Goal: Obtain resource: Download file/media

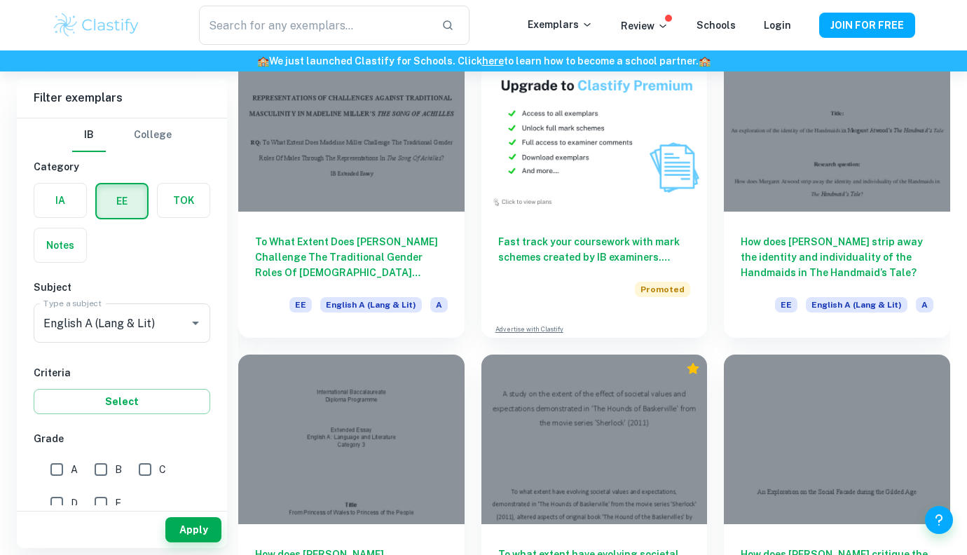
scroll to position [2323, 0]
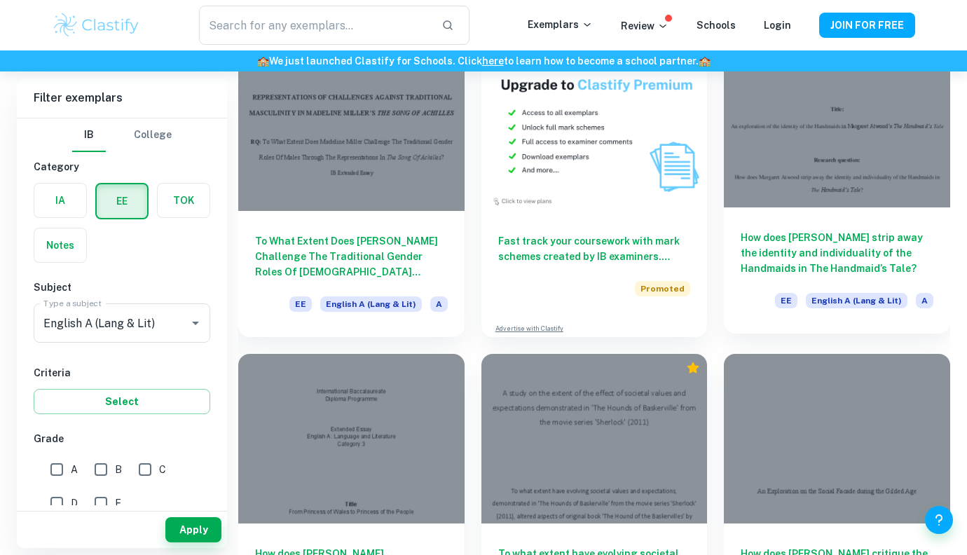
click at [864, 195] on div at bounding box center [836, 122] width 226 height 169
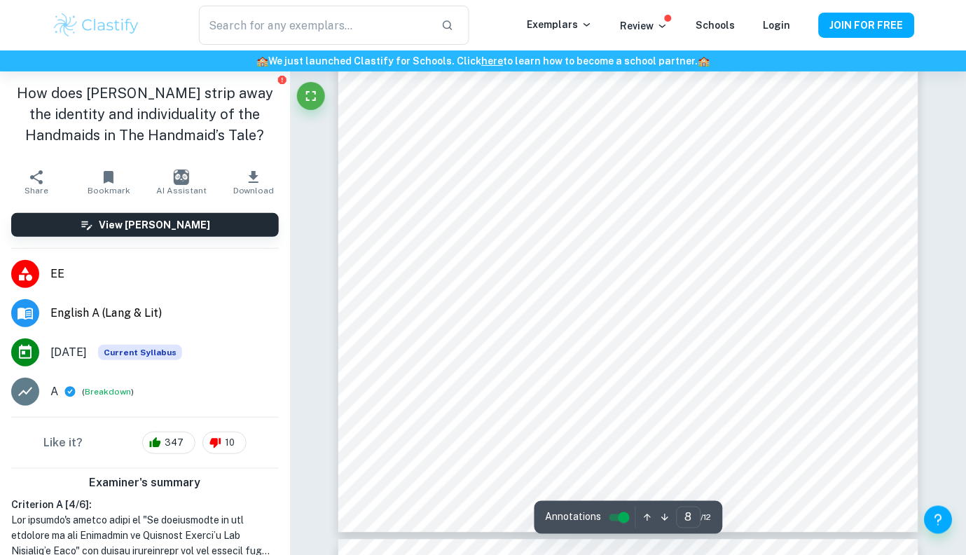
scroll to position [6771, 0]
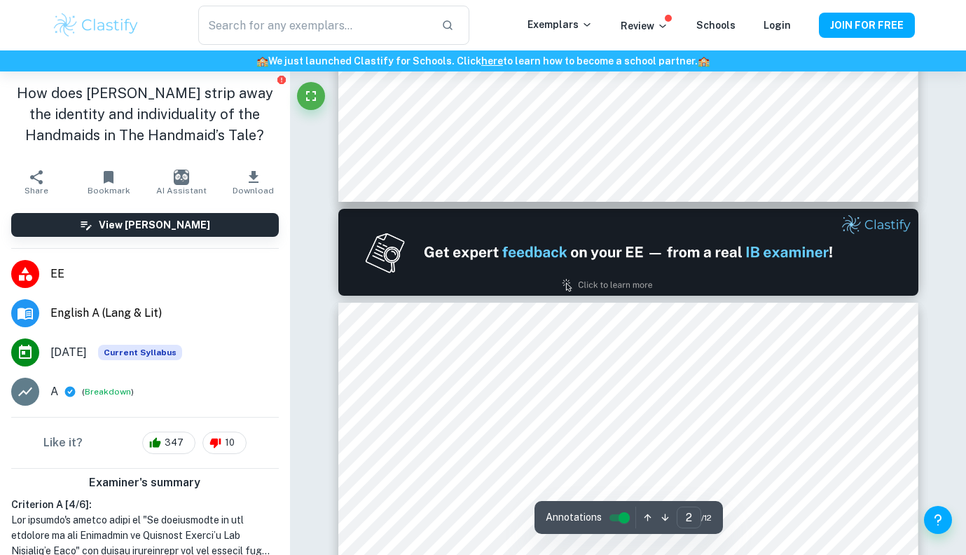
type input "1"
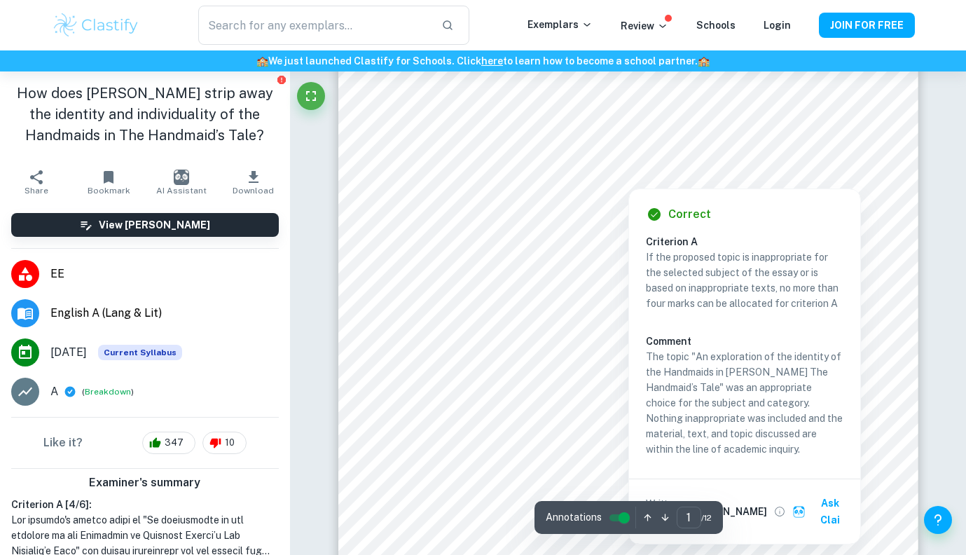
scroll to position [0, 0]
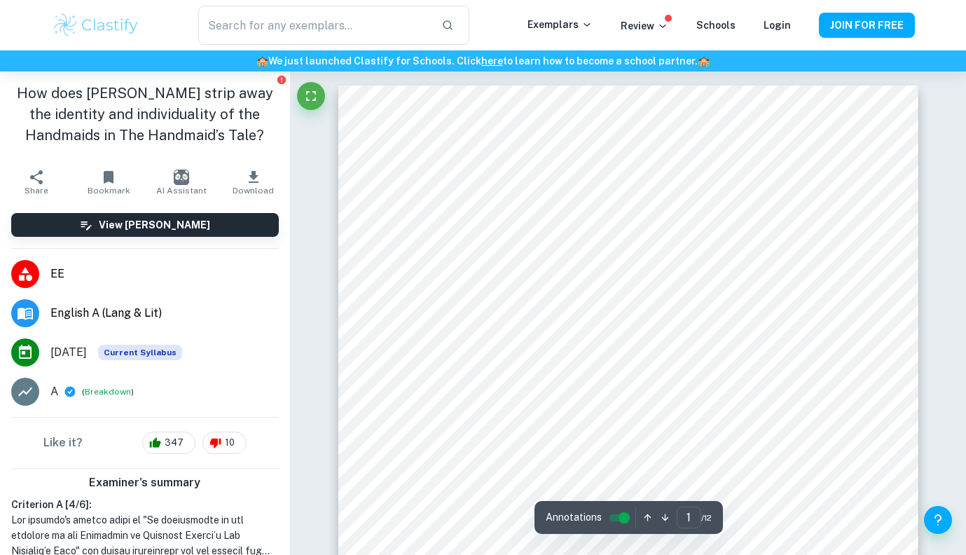
click at [268, 188] on span "Download" at bounding box center [253, 191] width 41 height 10
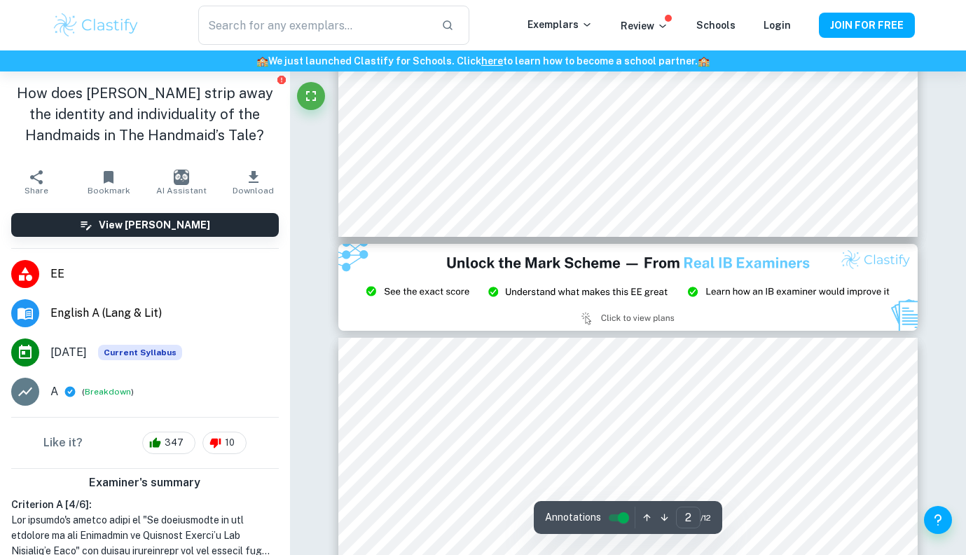
type input "3"
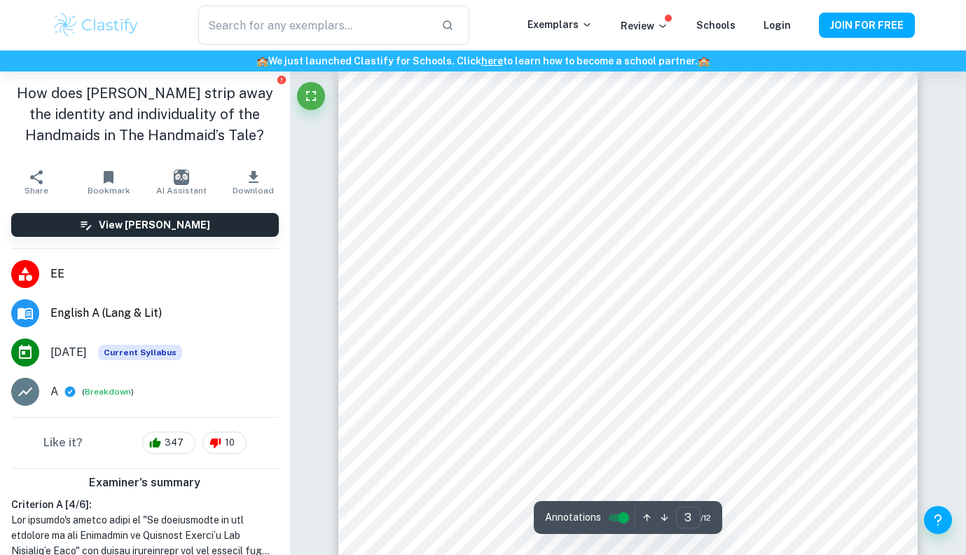
scroll to position [1874, 0]
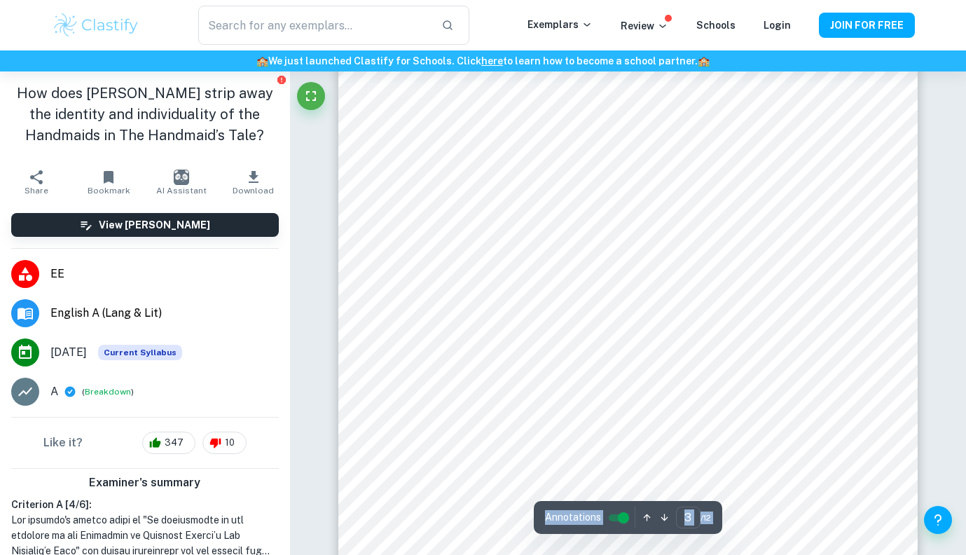
scroll to position [1912, 0]
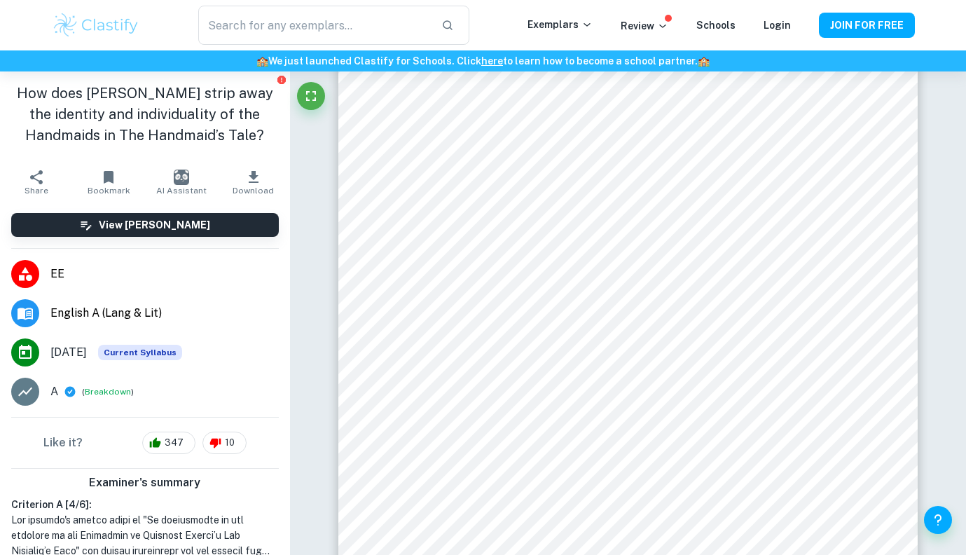
click at [248, 180] on icon "button" at bounding box center [253, 177] width 17 height 17
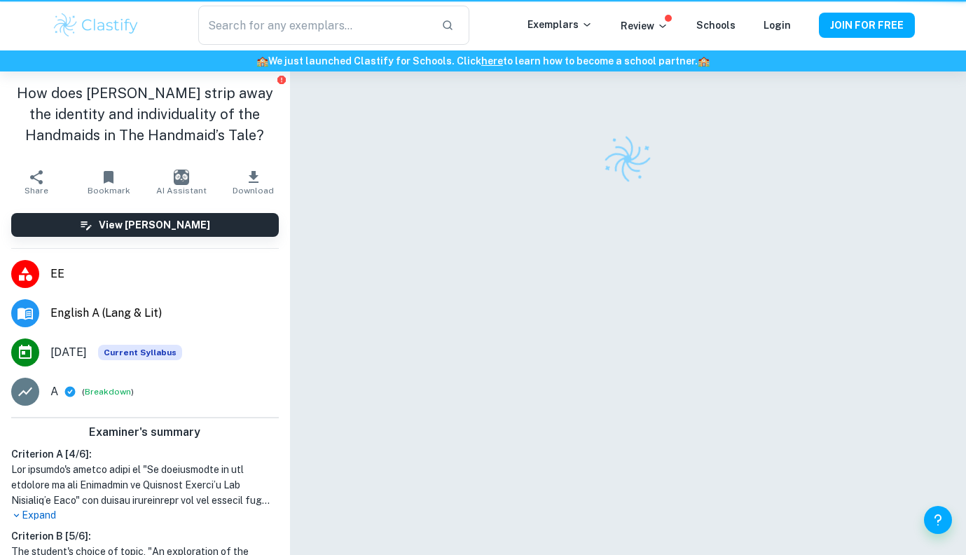
scroll to position [71, 0]
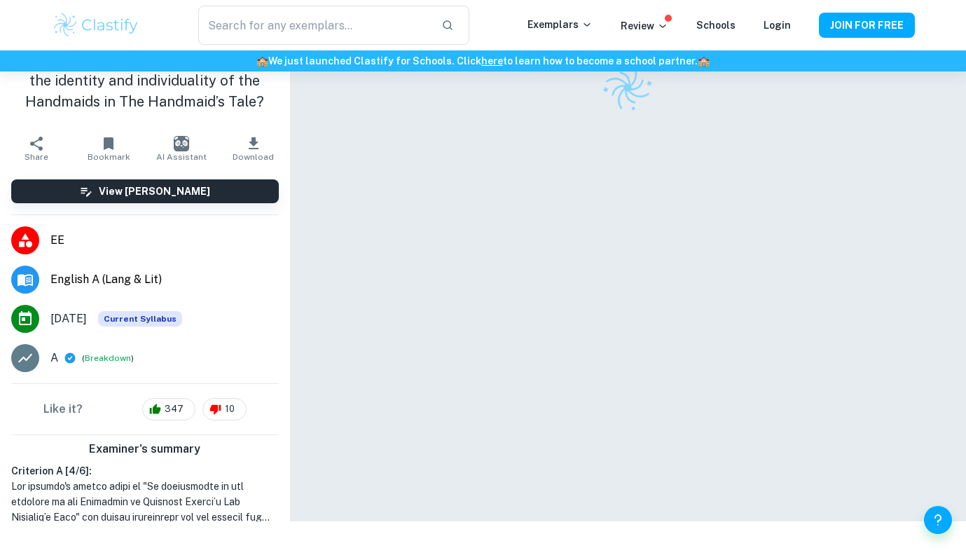
click at [179, 144] on img "button" at bounding box center [181, 143] width 15 height 15
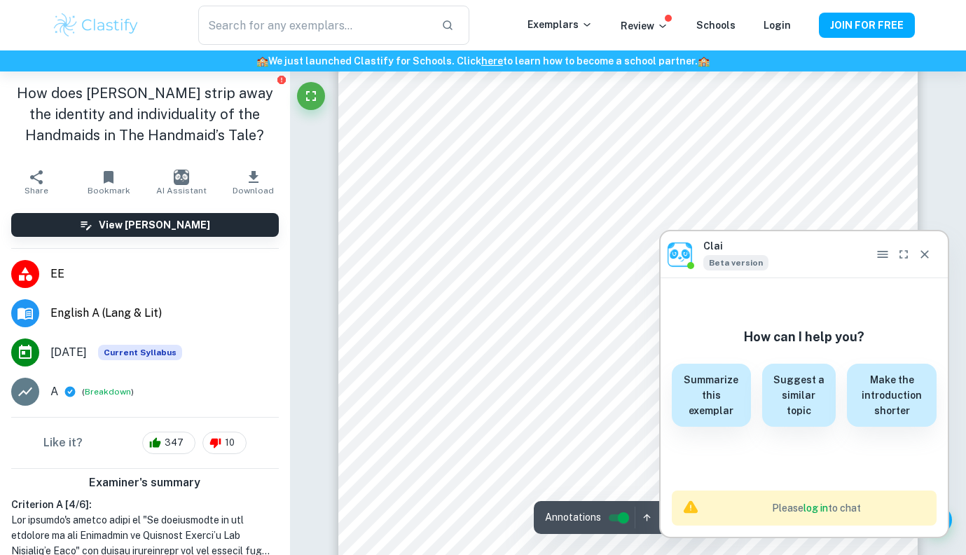
click at [181, 144] on h1 "How does [PERSON_NAME] strip away the identity and individuality of the Handmai…" at bounding box center [145, 114] width 268 height 63
click at [182, 181] on img "button" at bounding box center [181, 176] width 15 height 15
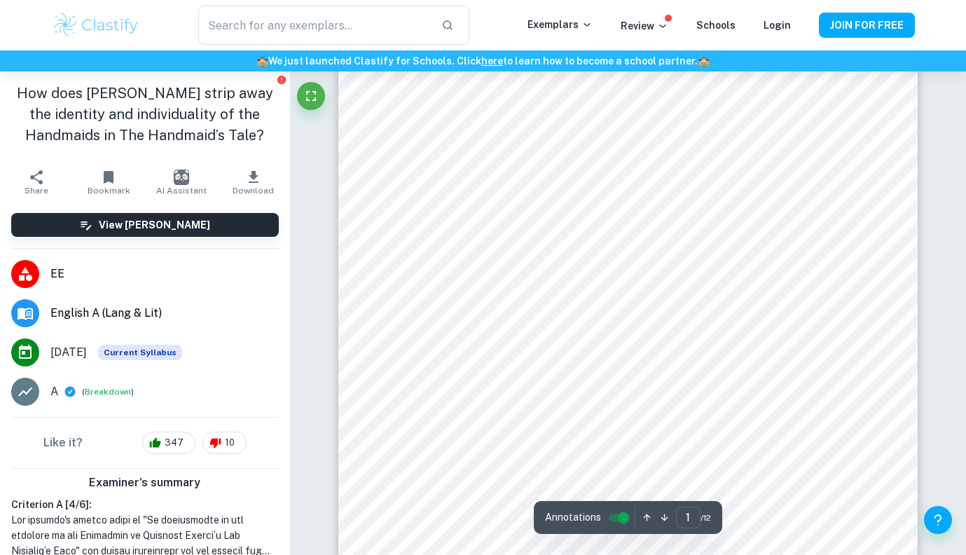
click at [182, 181] on img "button" at bounding box center [181, 176] width 15 height 15
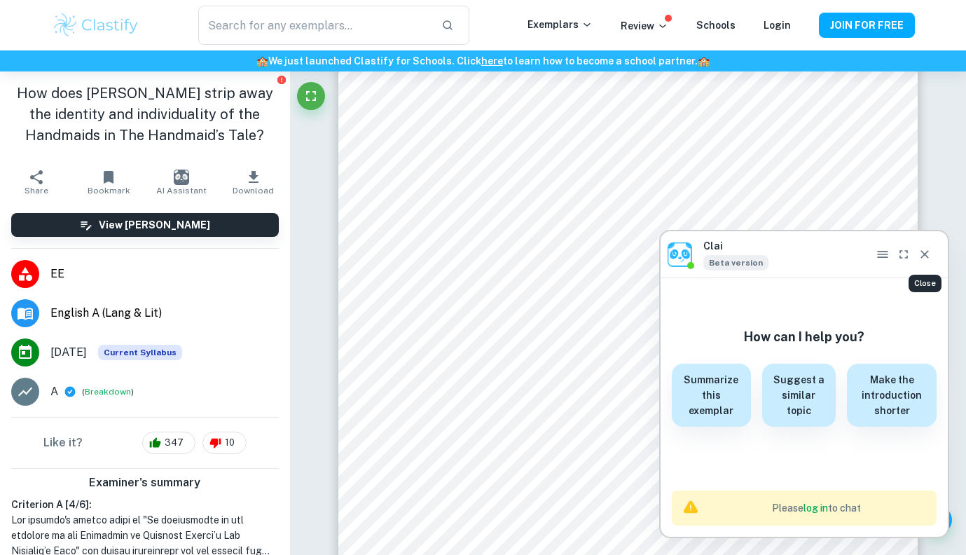
click at [932, 256] on button "Close" at bounding box center [924, 254] width 21 height 21
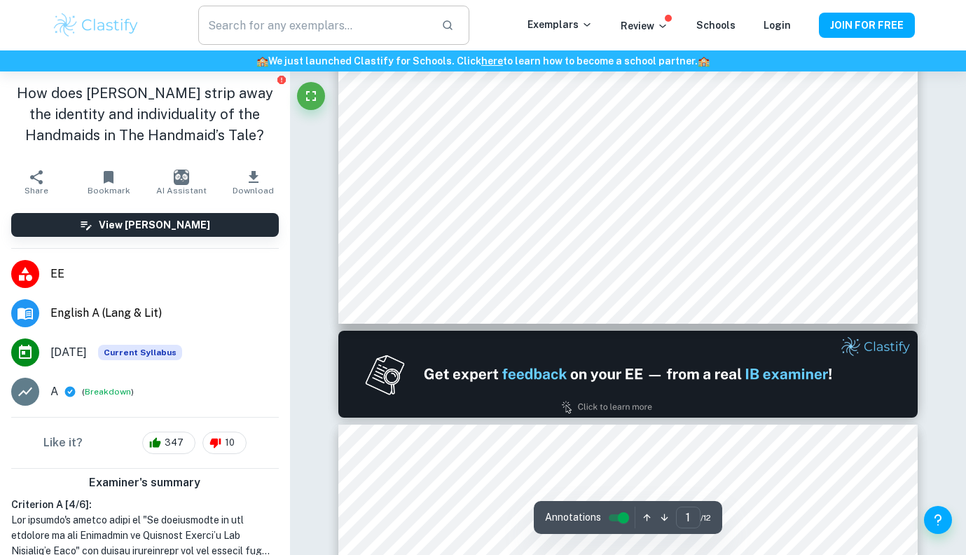
scroll to position [0, 0]
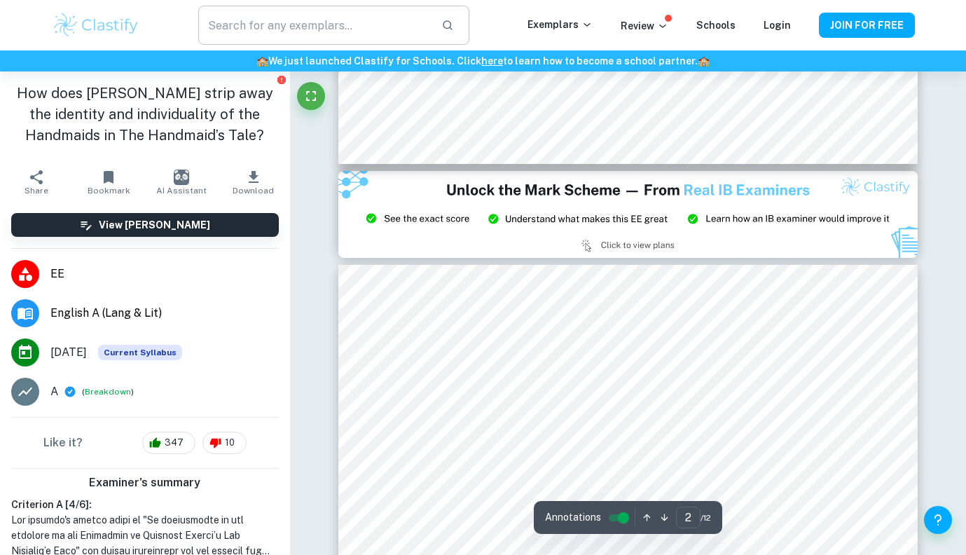
type input "3"
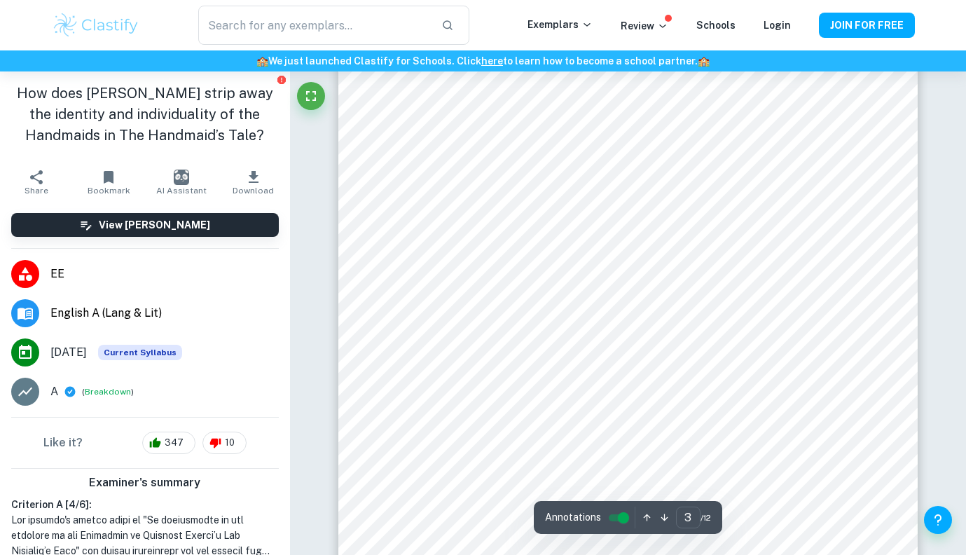
scroll to position [1899, 0]
